Goal: Task Accomplishment & Management: Complete application form

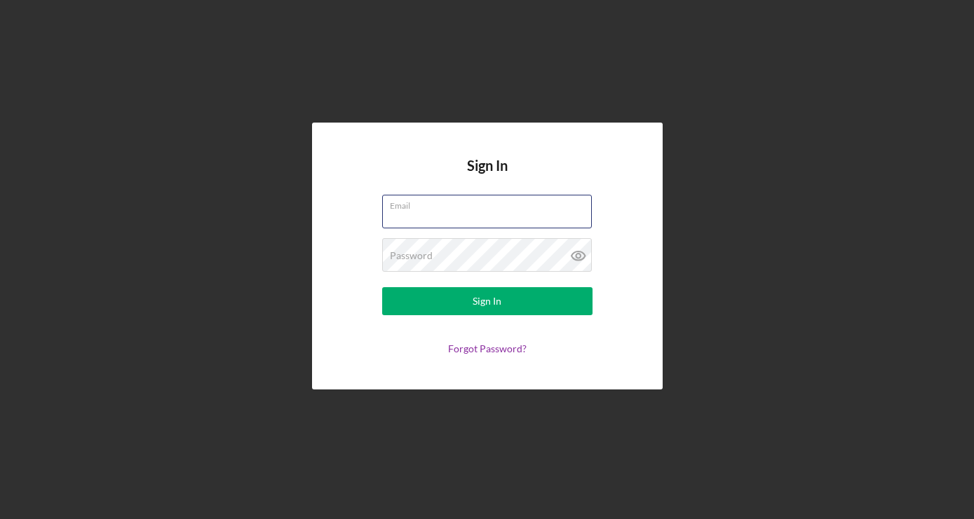
type input "[PERSON_NAME][EMAIL_ADDRESS][DOMAIN_NAME]"
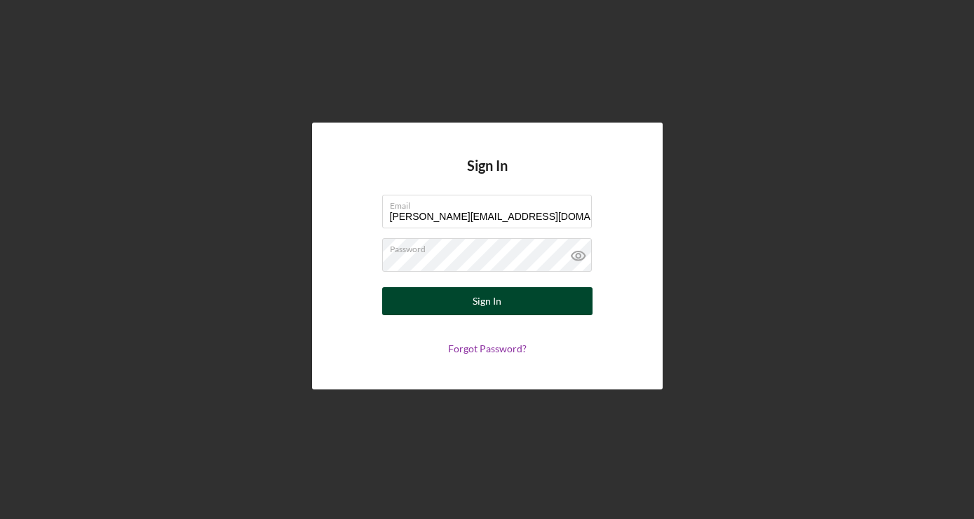
click at [521, 309] on button "Sign In" at bounding box center [487, 301] width 210 height 28
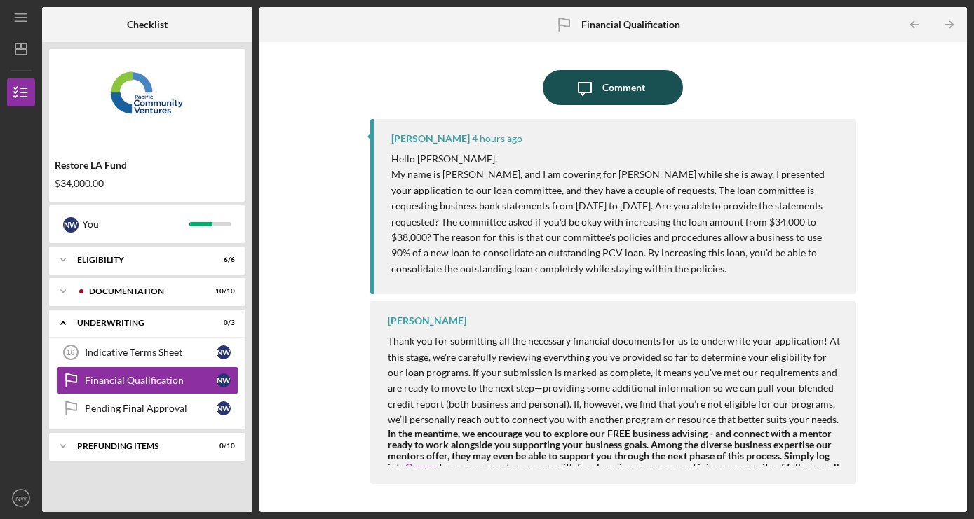
click at [639, 88] on div "Comment" at bounding box center [623, 87] width 43 height 35
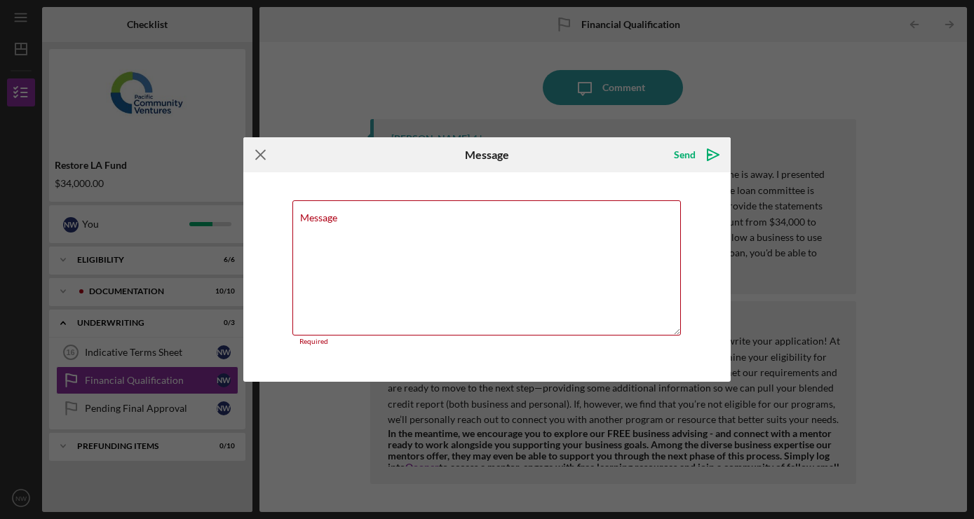
click at [254, 159] on icon "Icon/Menu Close" at bounding box center [260, 154] width 35 height 35
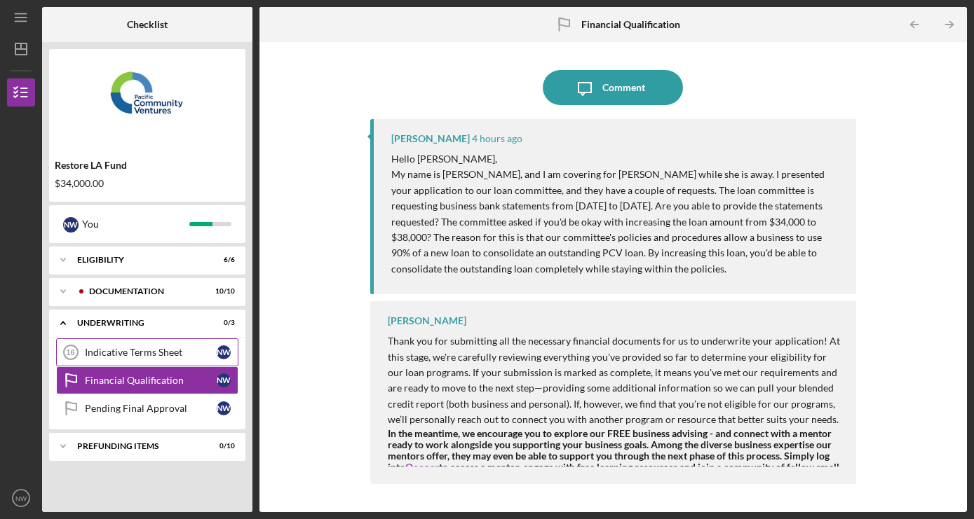
click at [150, 353] on div "Indicative Terms Sheet" at bounding box center [151, 352] width 132 height 11
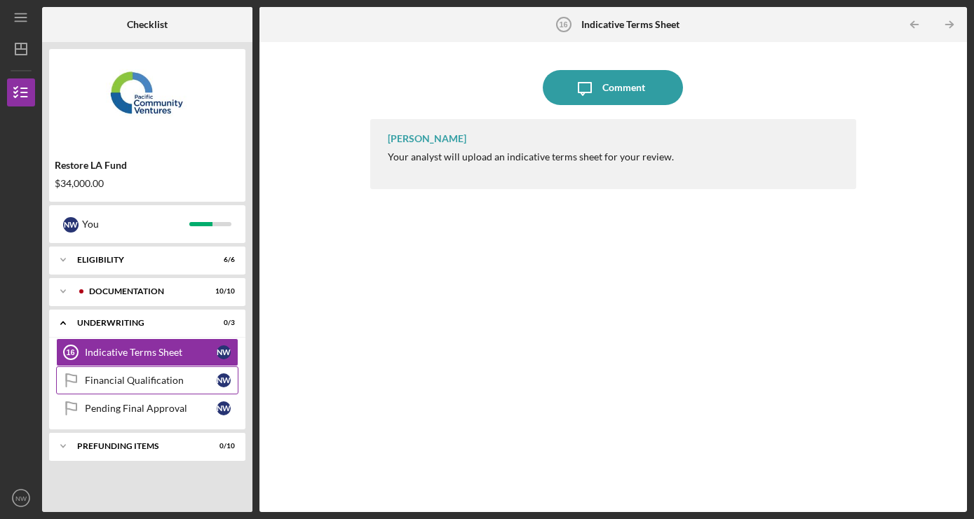
click at [149, 369] on link "Financial Qualification Financial Qualification N W" at bounding box center [147, 381] width 182 height 28
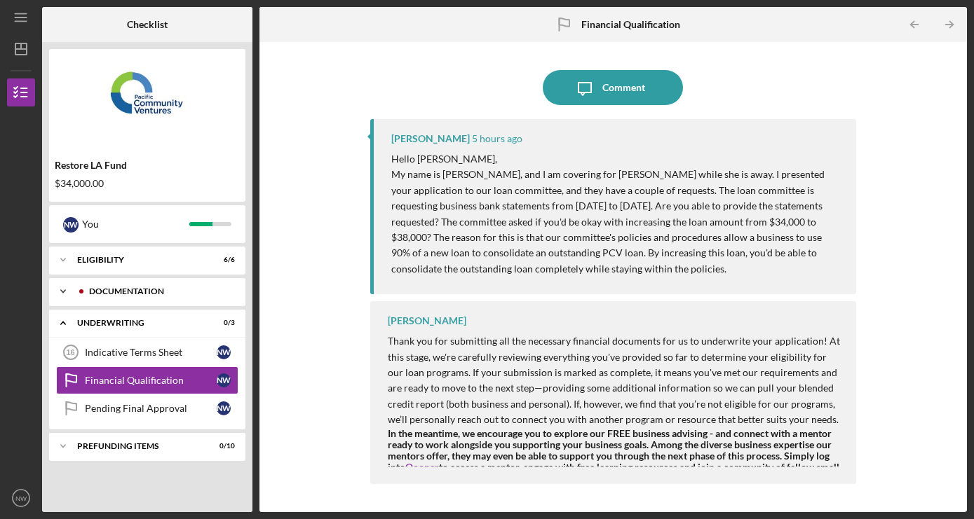
click at [186, 292] on div "Documentation" at bounding box center [158, 291] width 139 height 8
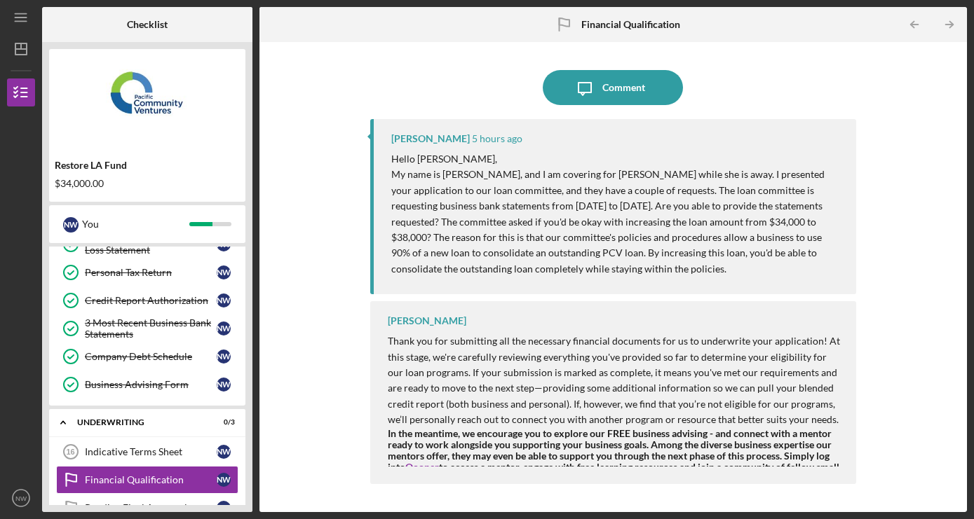
scroll to position [191, 0]
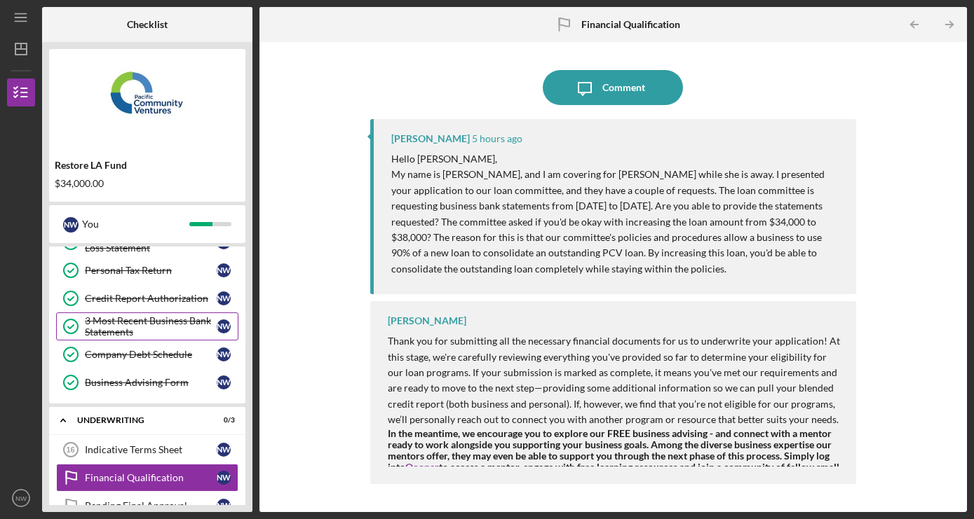
click at [172, 321] on div "3 Most Recent Business Bank Statements" at bounding box center [151, 326] width 132 height 22
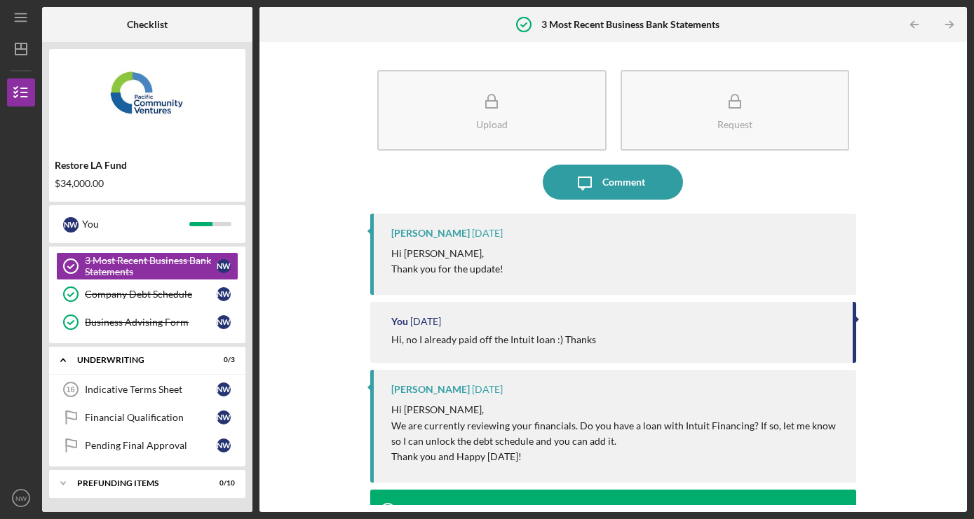
scroll to position [251, 0]
click at [148, 411] on link "Financial Qualification Financial Qualification N W" at bounding box center [147, 418] width 182 height 28
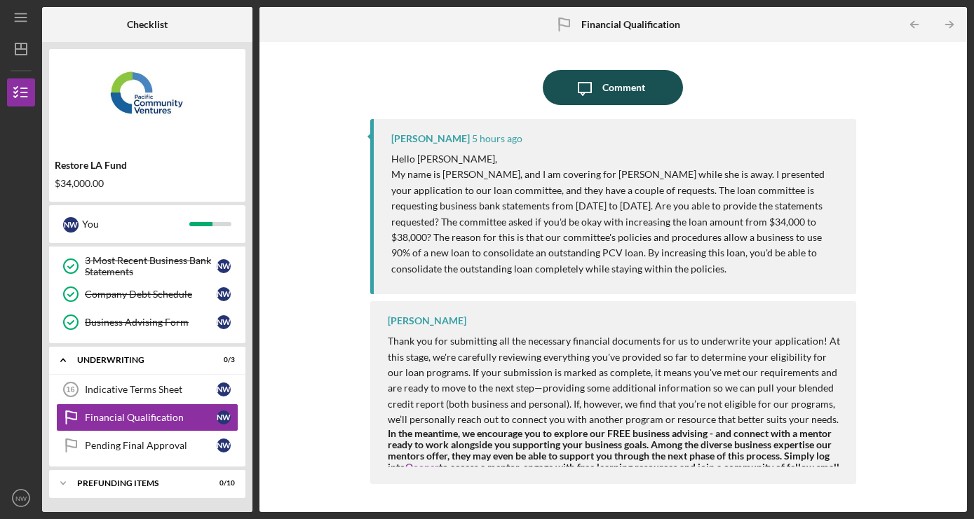
click at [636, 88] on div "Comment" at bounding box center [623, 87] width 43 height 35
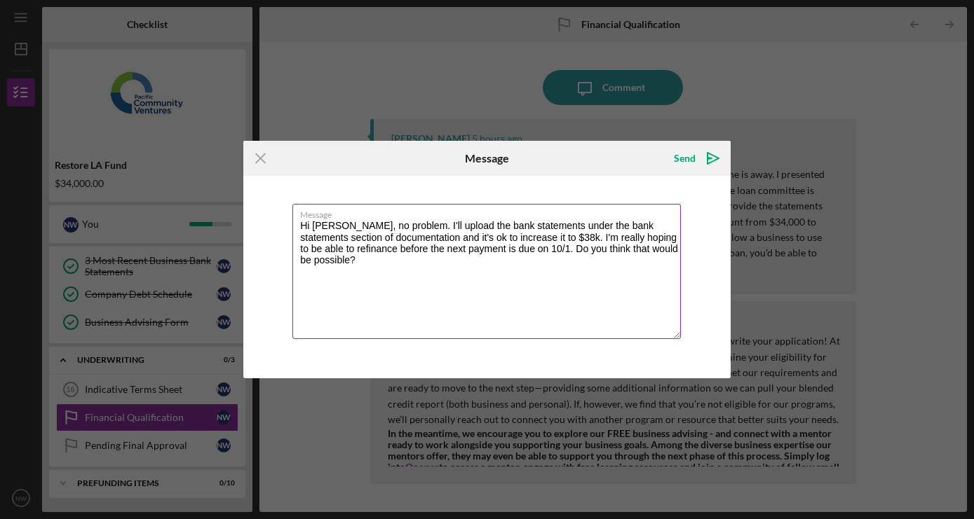
click at [325, 228] on textarea "Hi [PERSON_NAME], no problem. I'll upload the bank statements under the bank st…" at bounding box center [486, 271] width 388 height 135
click at [411, 246] on textarea "Hi [PERSON_NAME], no problem. I'll upload the bank statements under the bank st…" at bounding box center [486, 271] width 388 height 135
click at [484, 226] on textarea "Hi [PERSON_NAME], no problem. I'll upload the bank statements under the bank st…" at bounding box center [486, 271] width 388 height 135
click at [584, 264] on textarea "Hi [PERSON_NAME], no problem. I'll upload the additional statements under the b…" at bounding box center [486, 271] width 388 height 135
click at [429, 238] on textarea "Hi [PERSON_NAME], no problem. I'll upload the additional statements under the b…" at bounding box center [486, 271] width 388 height 135
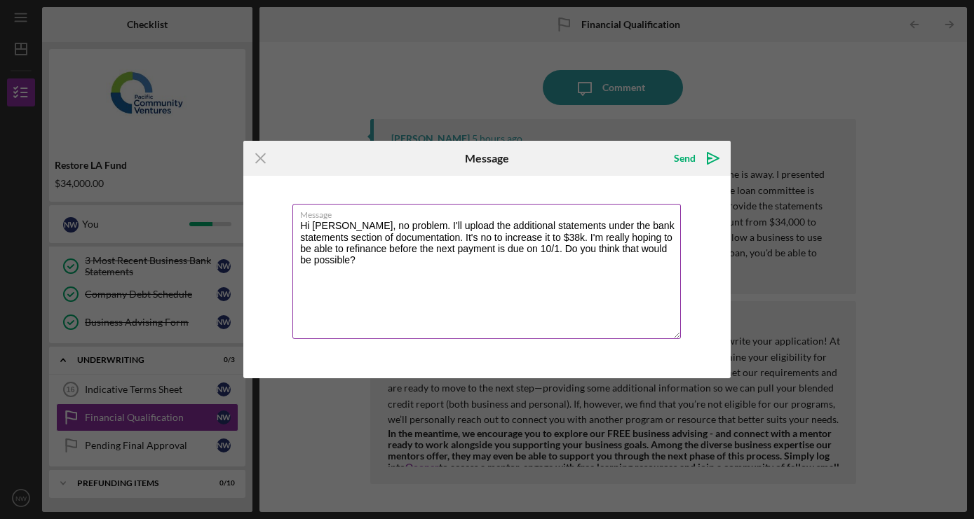
drag, startPoint x: 402, startPoint y: 224, endPoint x: 363, endPoint y: 223, distance: 39.3
click at [363, 223] on textarea "Hi [PERSON_NAME], no problem. I'll upload the additional statements under the b…" at bounding box center [486, 271] width 388 height 135
click at [399, 239] on textarea "Hi [PERSON_NAME], I'll upload the additional statements under the bank statemen…" at bounding box center [486, 271] width 388 height 135
click at [350, 228] on textarea "Hi [PERSON_NAME], I'll upload the additional statements under the bank statemen…" at bounding box center [486, 271] width 388 height 135
click at [453, 256] on textarea "Hi [PERSON_NAME], thanks for writing. I'll upload the additional statements und…" at bounding box center [486, 271] width 388 height 135
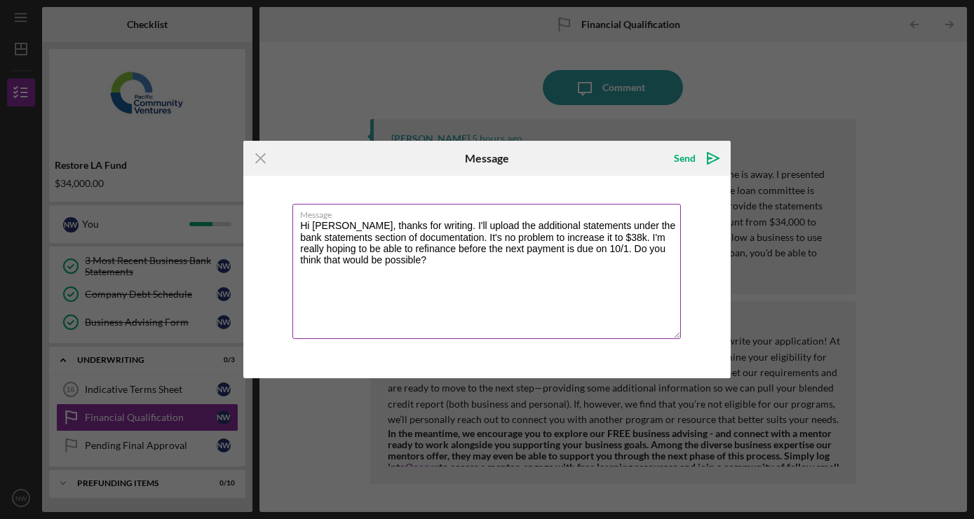
click at [587, 237] on textarea "Hi [PERSON_NAME], thanks for writing. I'll upload the additional statements und…" at bounding box center [486, 271] width 388 height 135
click at [503, 256] on textarea "Hi [PERSON_NAME], thanks for writing. I'll upload the additional statements und…" at bounding box center [486, 271] width 388 height 135
type textarea "Hi [PERSON_NAME], thanks for writing. I'll upload the additional statements und…"
click at [680, 158] on div "Send" at bounding box center [685, 158] width 22 height 28
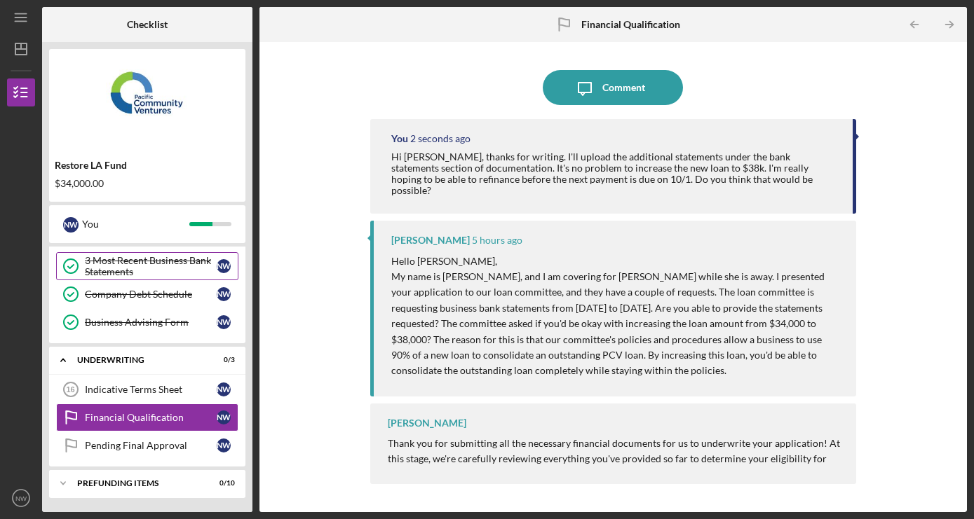
click at [128, 265] on div "3 Most Recent Business Bank Statements" at bounding box center [151, 266] width 132 height 22
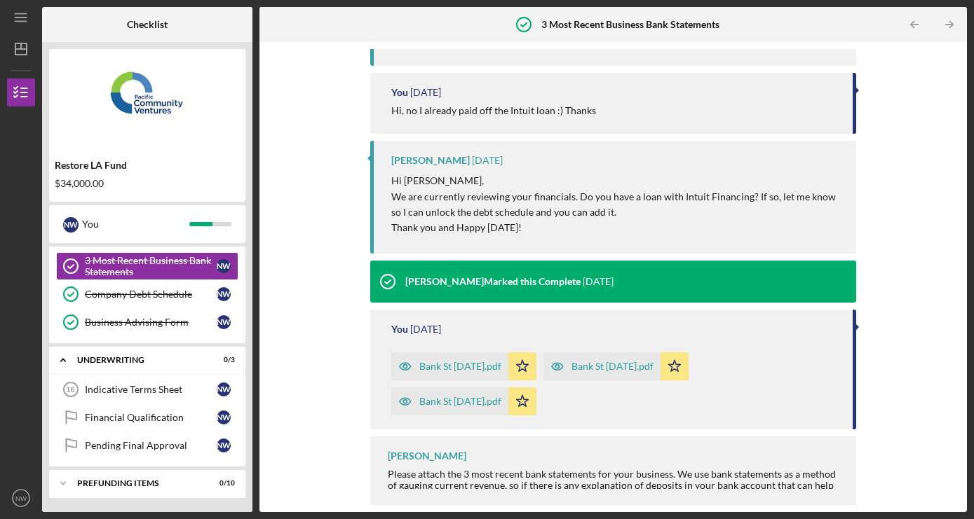
scroll to position [229, 0]
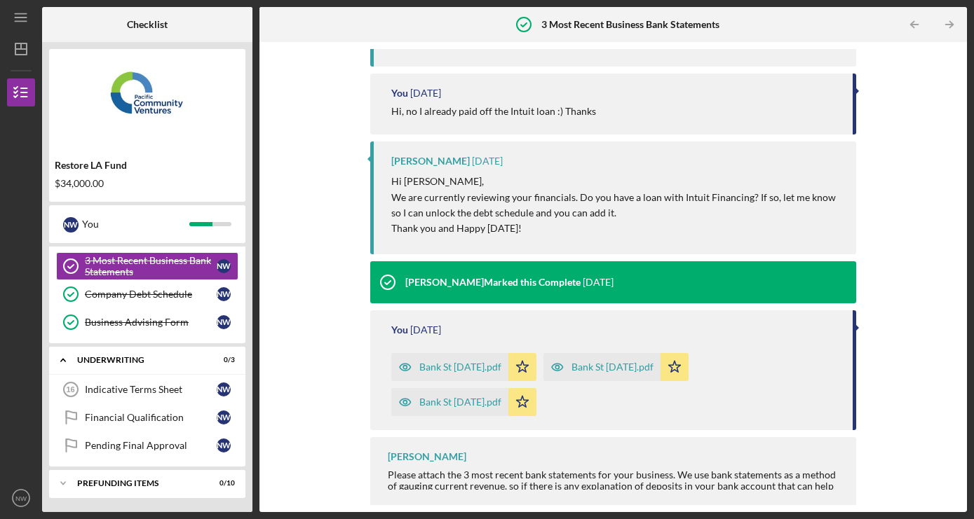
click at [465, 364] on div "Bank St [DATE].pdf" at bounding box center [460, 367] width 82 height 11
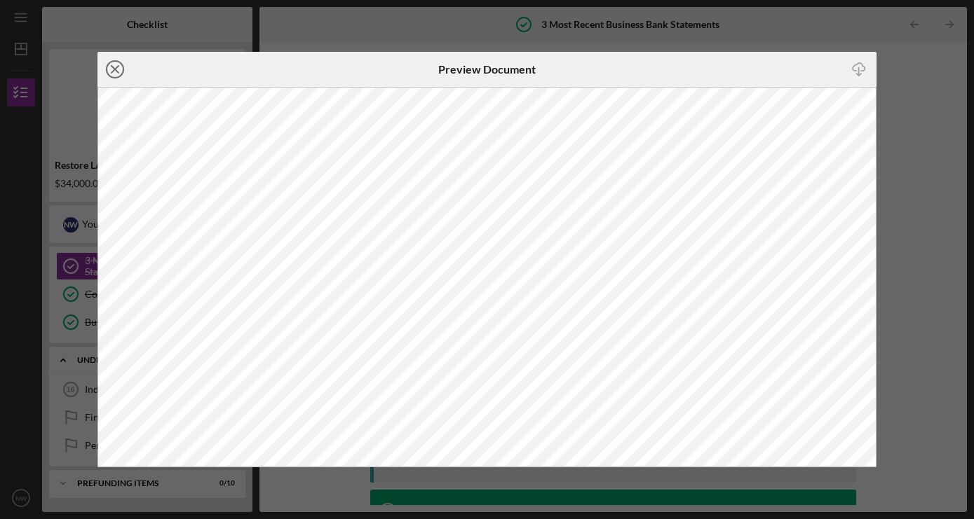
click at [114, 69] on line at bounding box center [114, 69] width 7 height 7
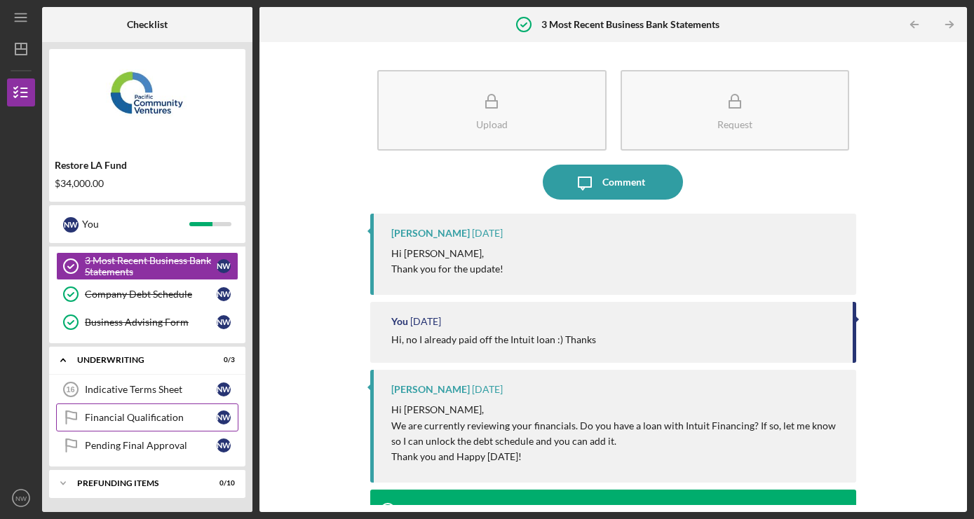
click at [161, 416] on div "Financial Qualification" at bounding box center [151, 417] width 132 height 11
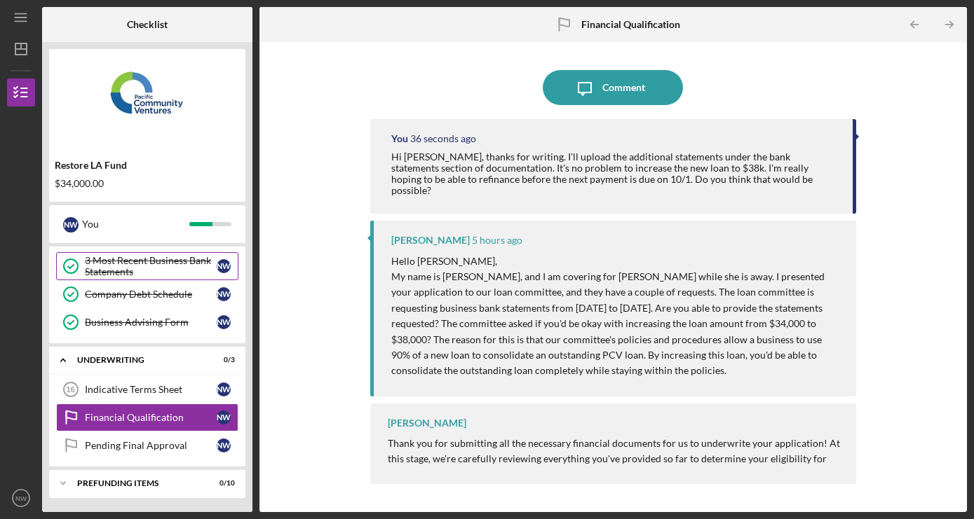
click at [161, 261] on div "3 Most Recent Business Bank Statements" at bounding box center [151, 266] width 132 height 22
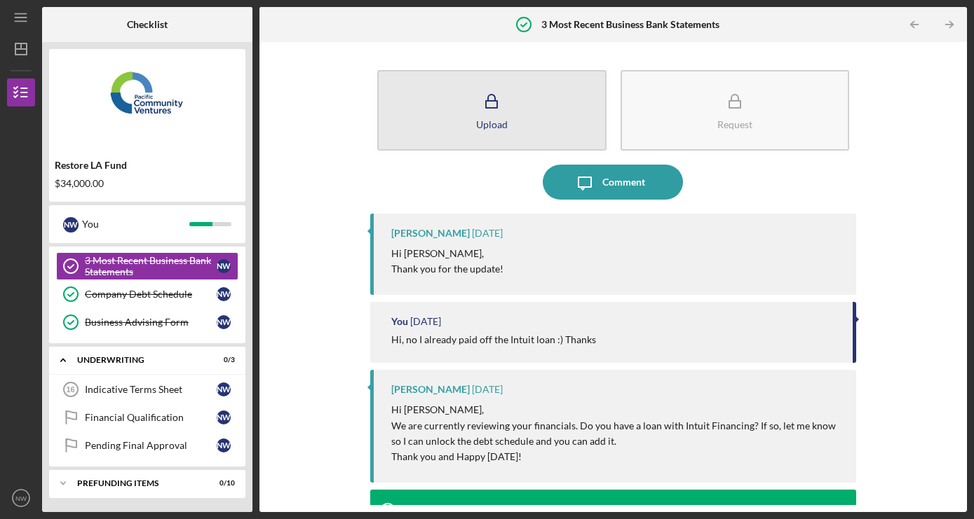
click at [488, 96] on icon "button" at bounding box center [491, 98] width 7 height 6
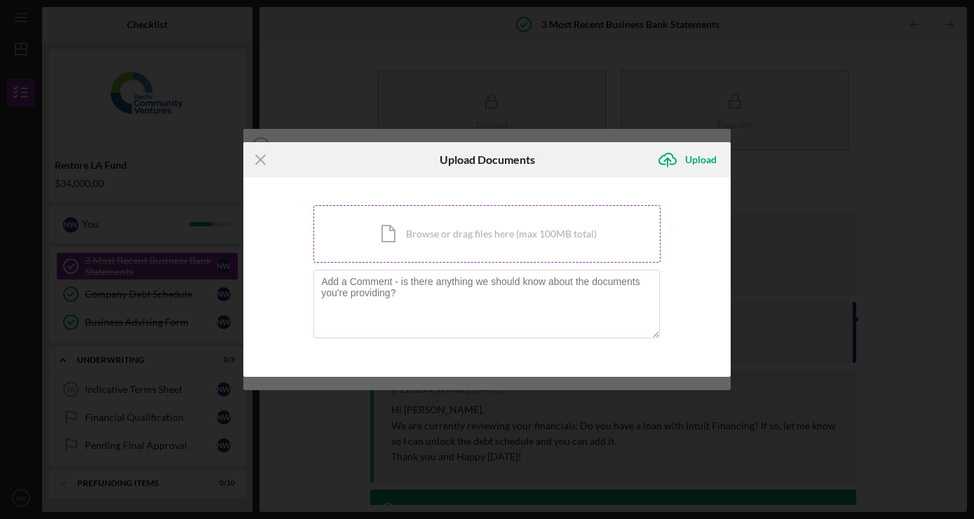
click at [494, 228] on div "Icon/Document Browse or drag files here (max 100MB total) Tap to choose files o…" at bounding box center [486, 233] width 347 height 57
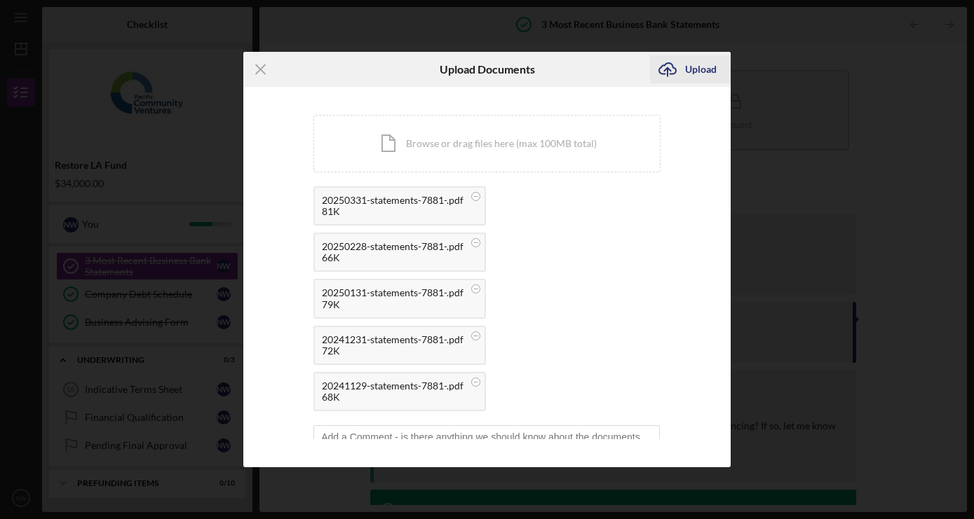
click at [690, 67] on div "Upload" at bounding box center [701, 69] width 32 height 28
